Goal: Information Seeking & Learning: Learn about a topic

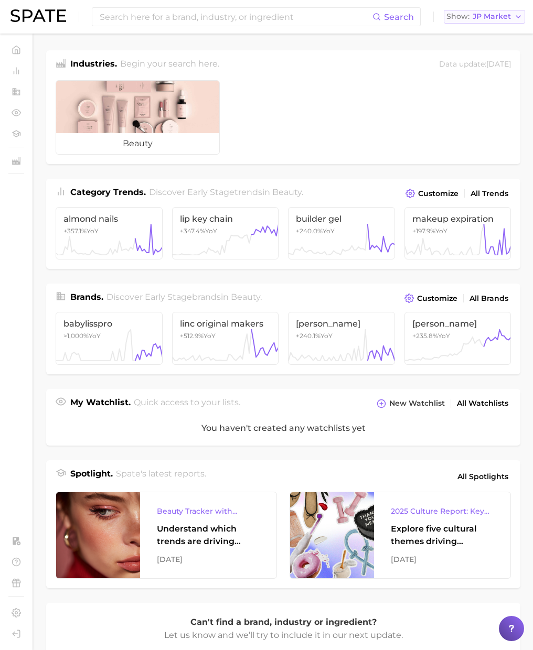
click at [481, 19] on span "JP Market" at bounding box center [491, 17] width 38 height 6
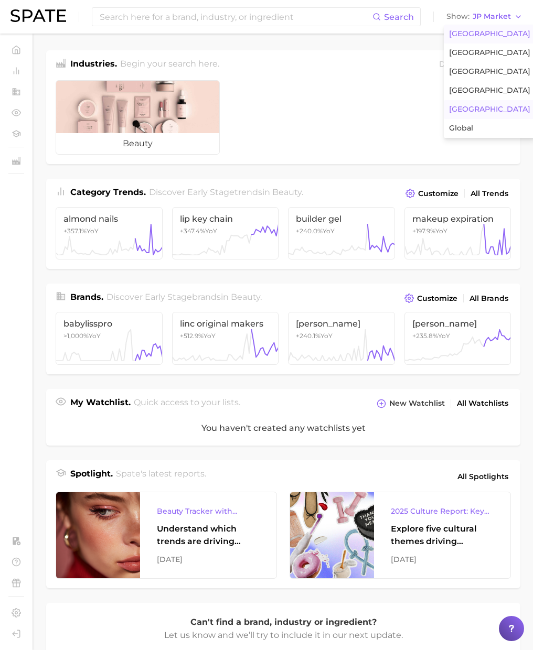
click at [474, 31] on span "[GEOGRAPHIC_DATA]" at bounding box center [489, 33] width 81 height 9
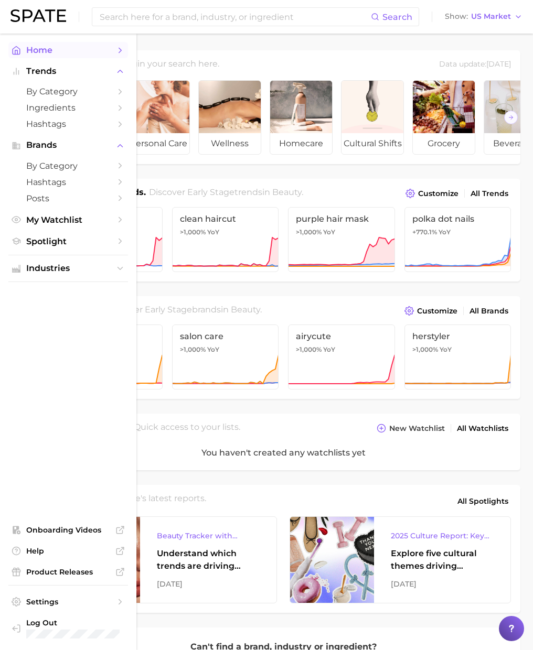
click at [16, 51] on icon "Sidebar" at bounding box center [16, 50] width 9 height 9
click at [44, 90] on span "by Category" at bounding box center [68, 91] width 84 height 10
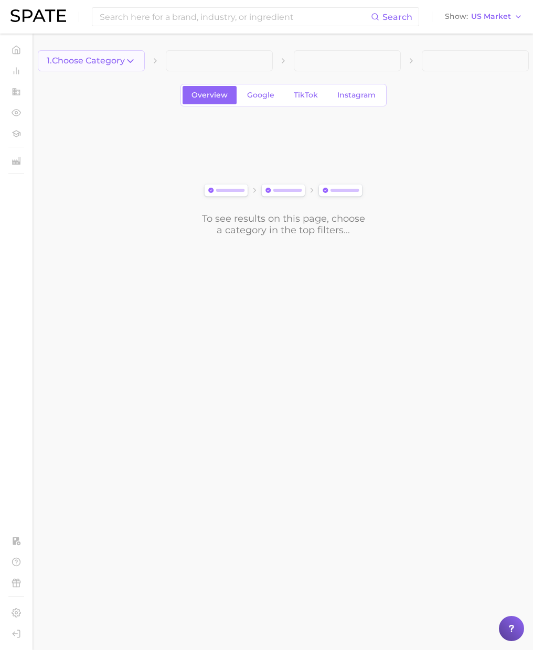
click at [129, 60] on icon "button" at bounding box center [130, 61] width 11 height 11
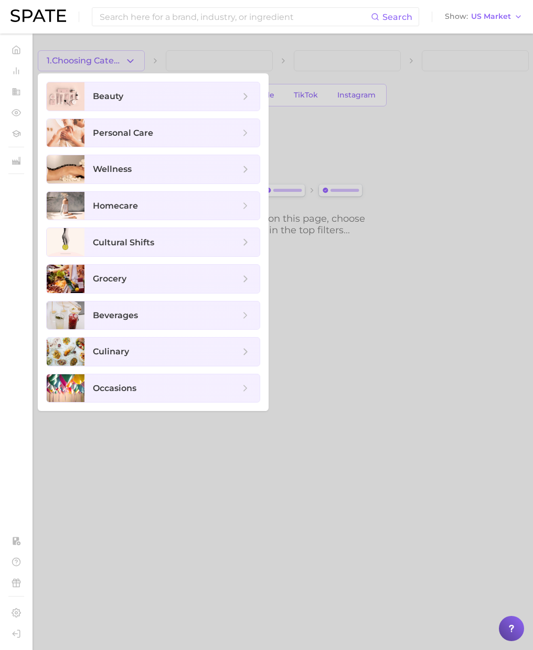
drag, startPoint x: 338, startPoint y: 171, endPoint x: 320, endPoint y: 136, distance: 38.9
click at [338, 164] on div at bounding box center [266, 325] width 533 height 650
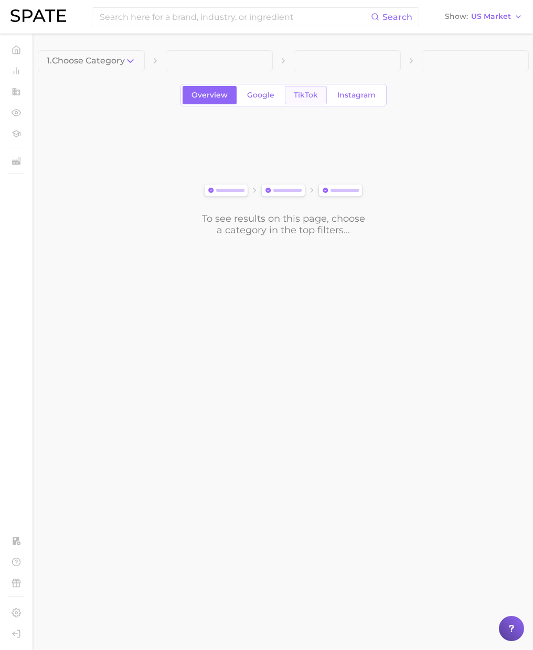
click at [315, 100] on link "TikTok" at bounding box center [306, 95] width 42 height 18
drag, startPoint x: 114, startPoint y: 58, endPoint x: 121, endPoint y: 59, distance: 6.9
click at [116, 58] on span "1. Choose Category" at bounding box center [86, 60] width 78 height 9
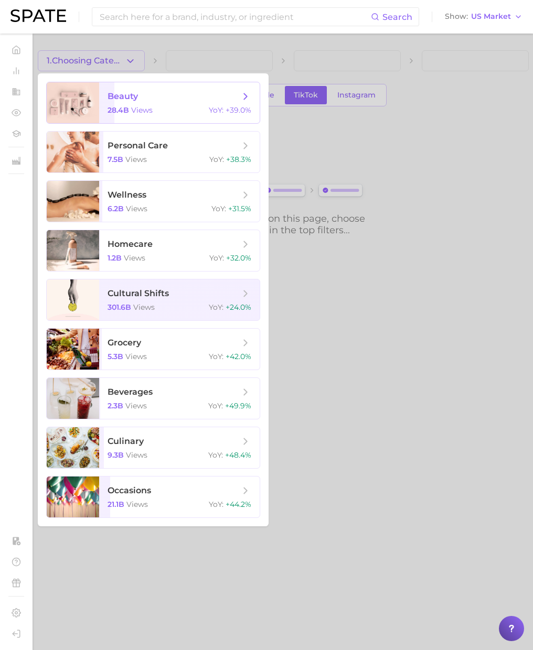
click at [157, 100] on span "beauty" at bounding box center [173, 97] width 132 height 12
